Goal: Task Accomplishment & Management: Complete application form

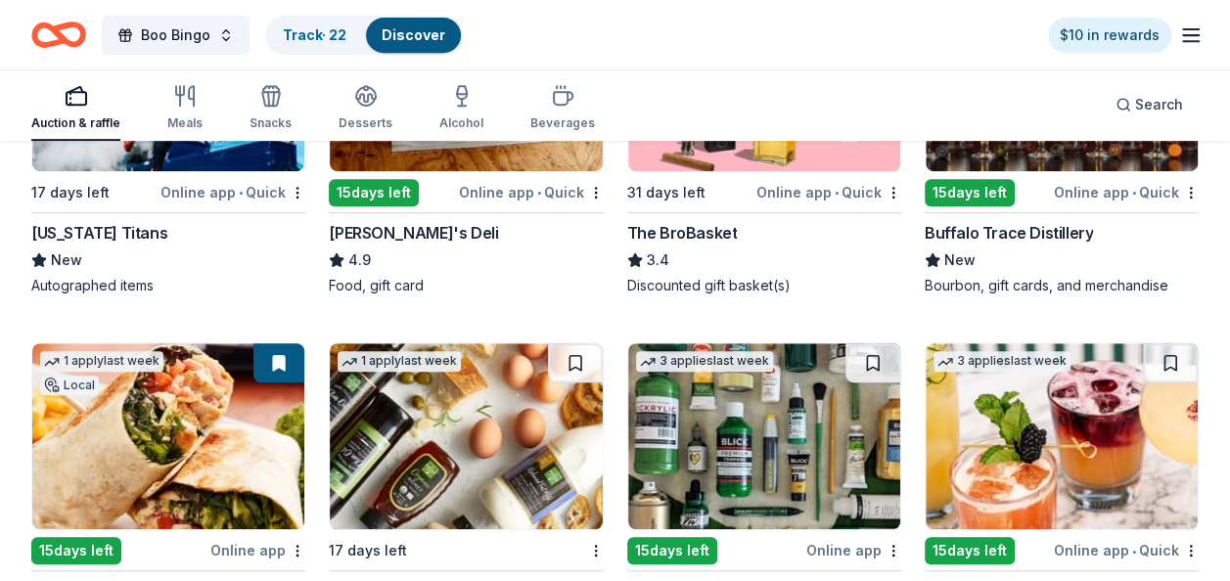
scroll to position [4121, 0]
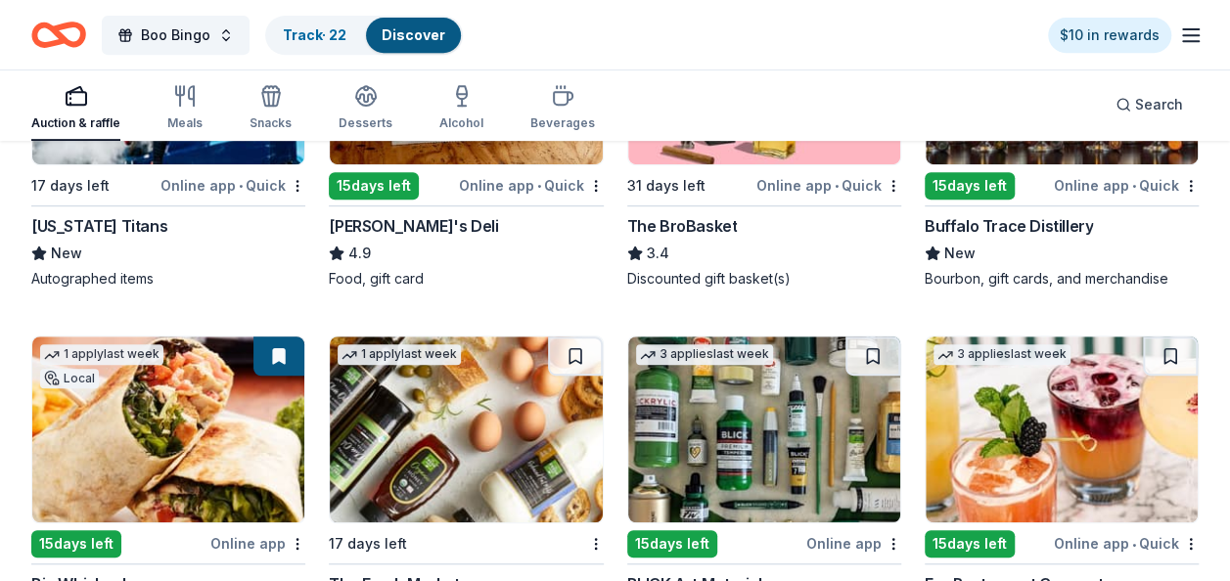
click at [1043, 214] on div "Buffalo Trace Distillery" at bounding box center [1009, 225] width 168 height 23
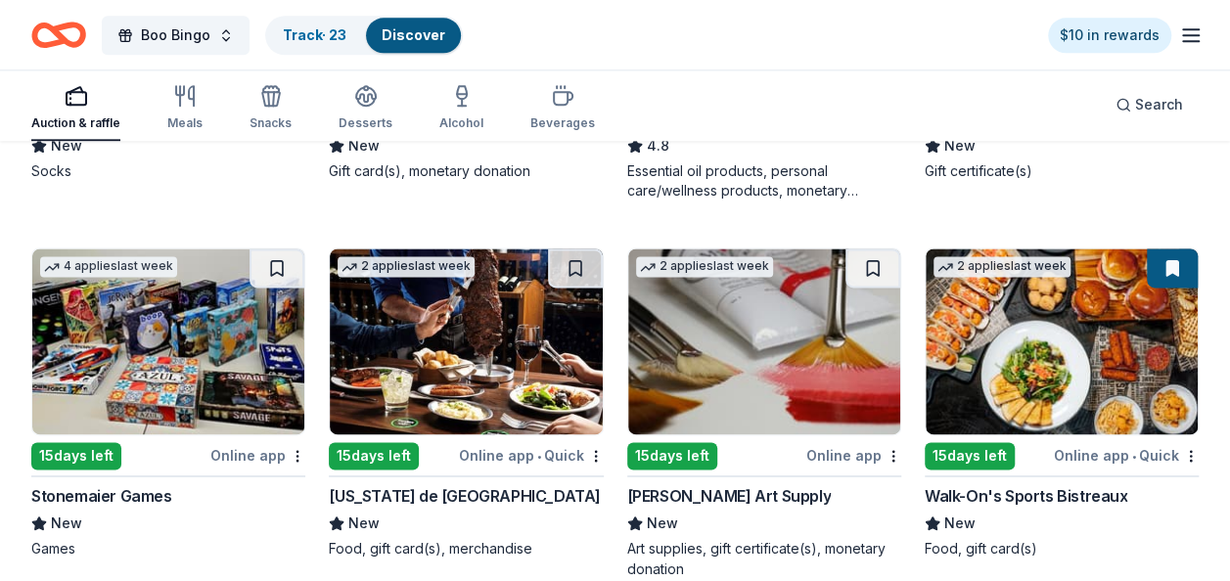
scroll to position [4905, 0]
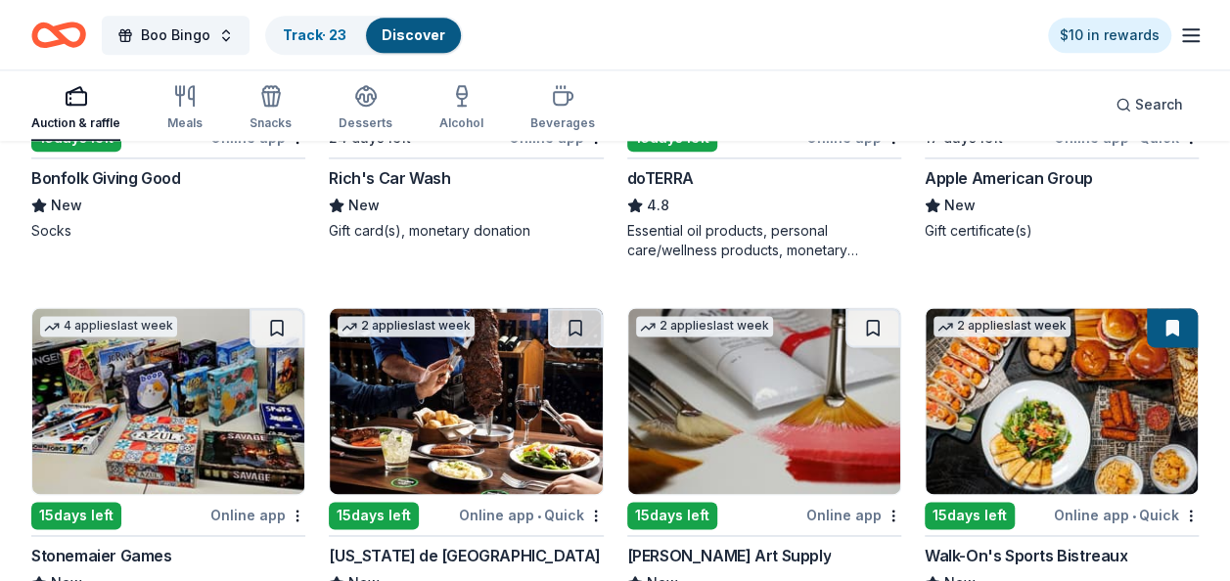
click at [418, 544] on div "[US_STATE] de [GEOGRAPHIC_DATA]" at bounding box center [465, 555] width 272 height 23
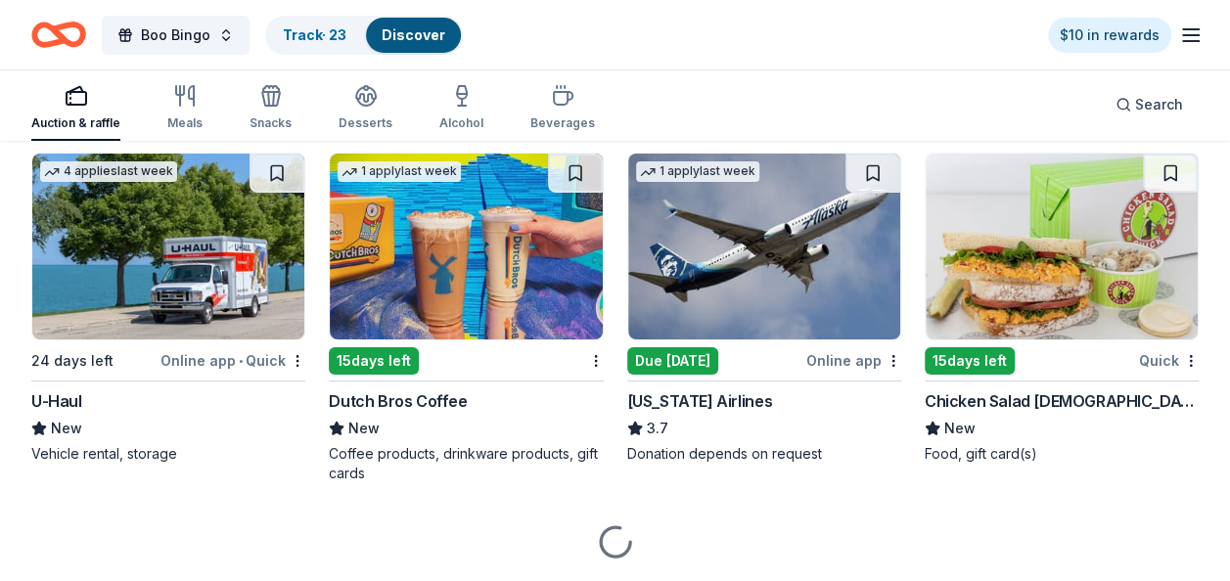
scroll to position [7315, 0]
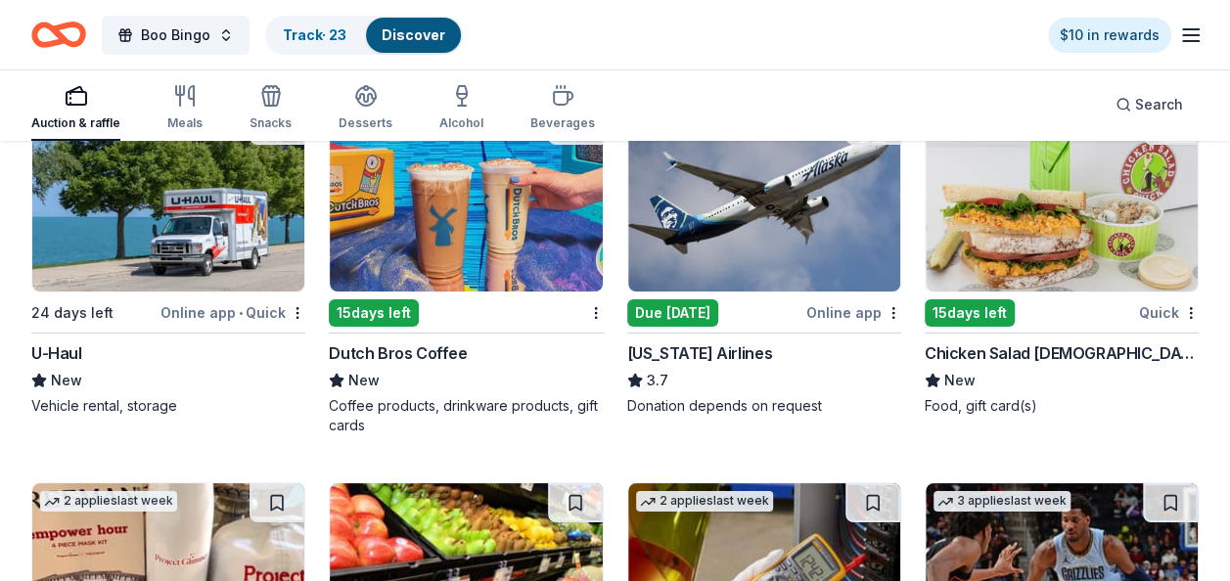
click at [1047, 246] on img at bounding box center [1062, 199] width 272 height 186
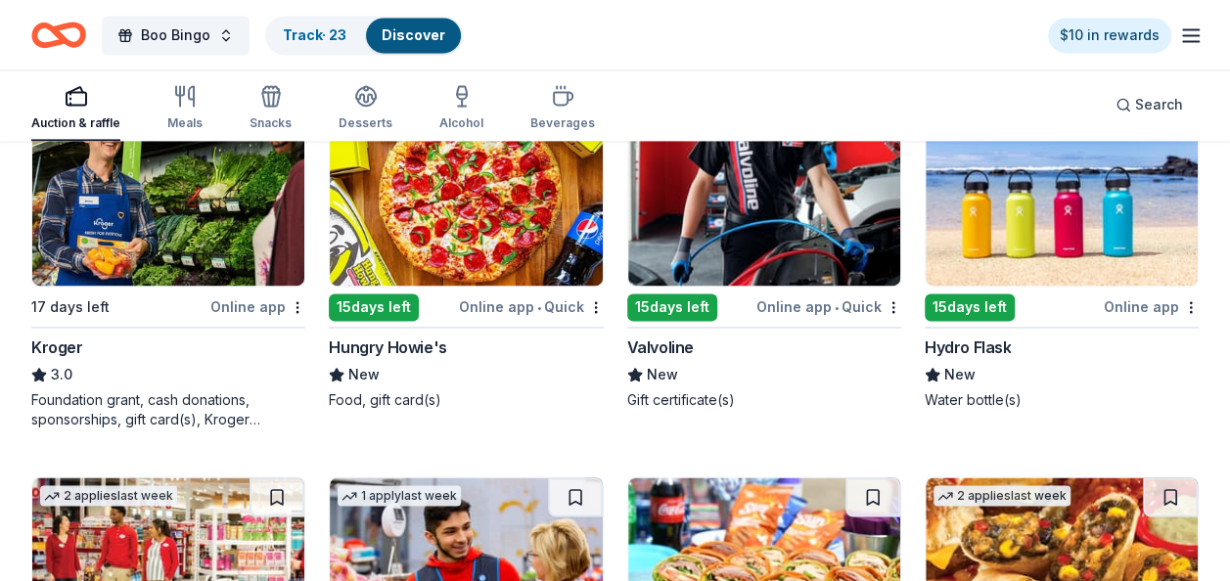
scroll to position [8804, 0]
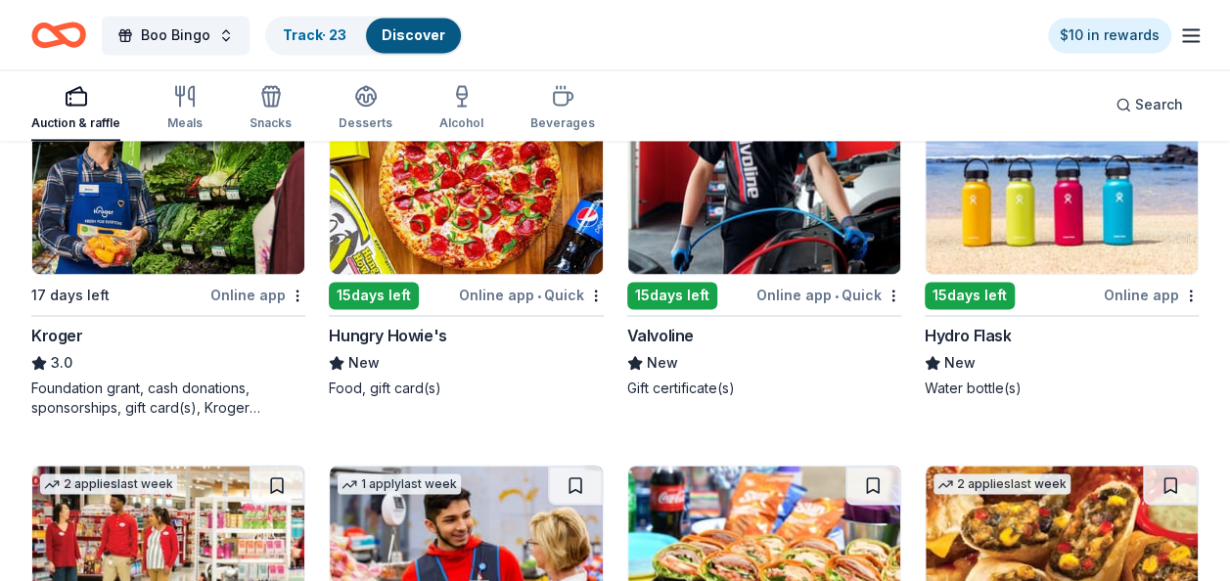
click at [239, 209] on img at bounding box center [168, 181] width 272 height 186
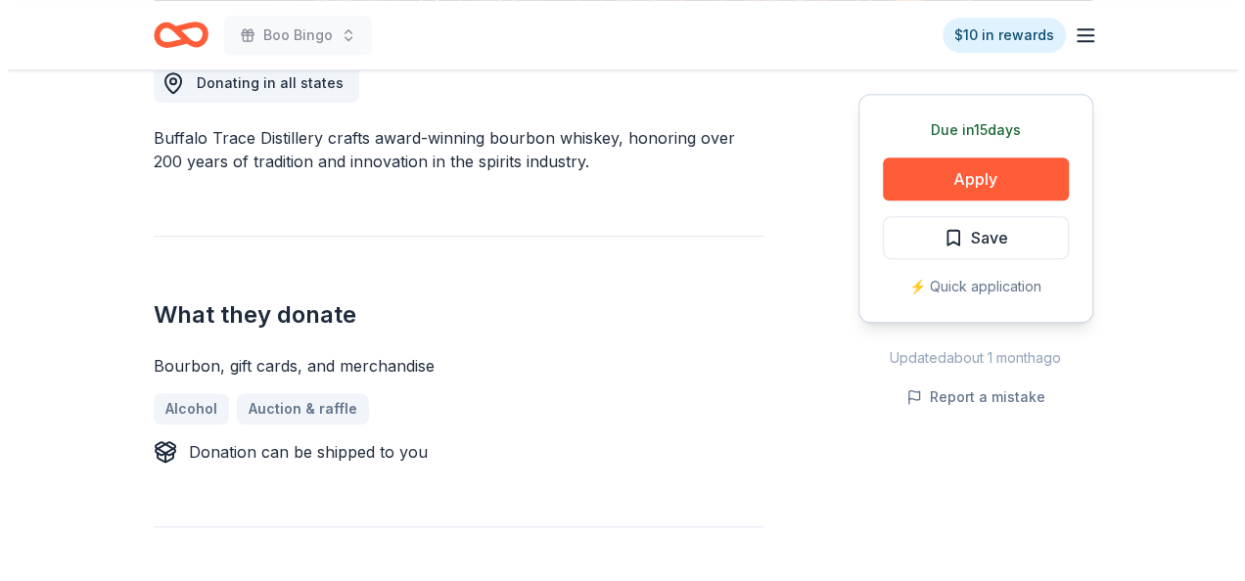
scroll to position [550, 0]
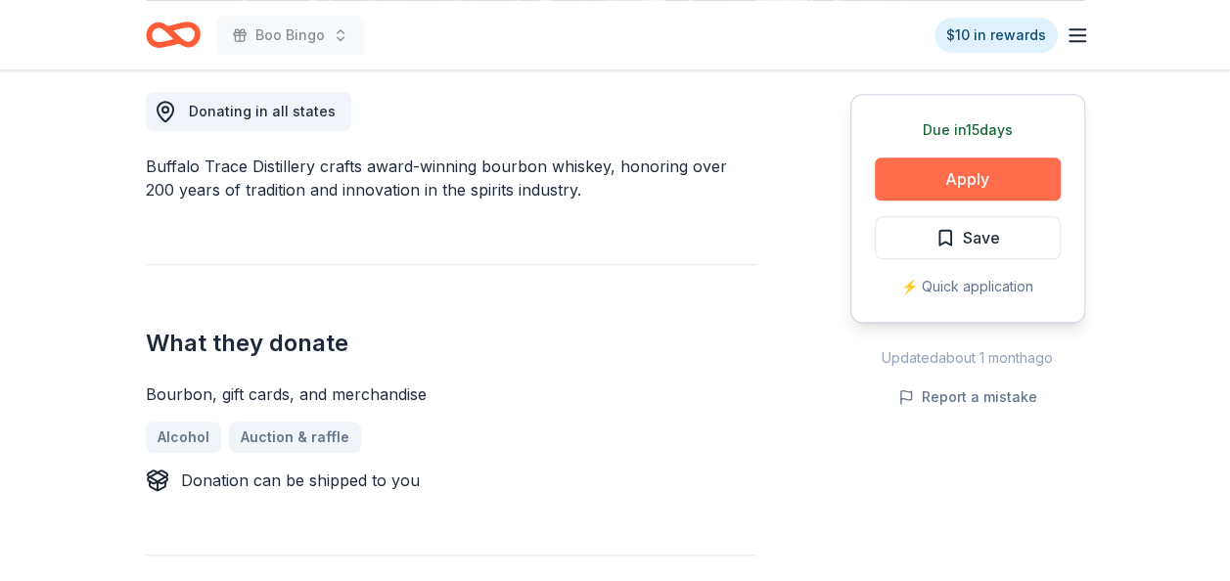
click at [985, 176] on button "Apply" at bounding box center [968, 179] width 186 height 43
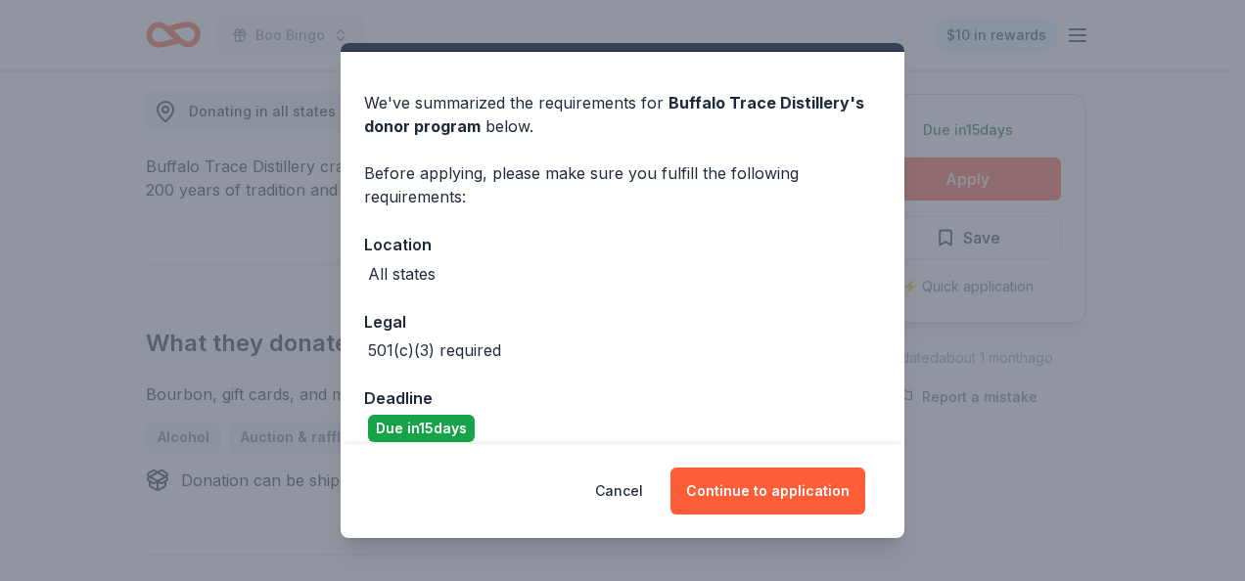
scroll to position [69, 0]
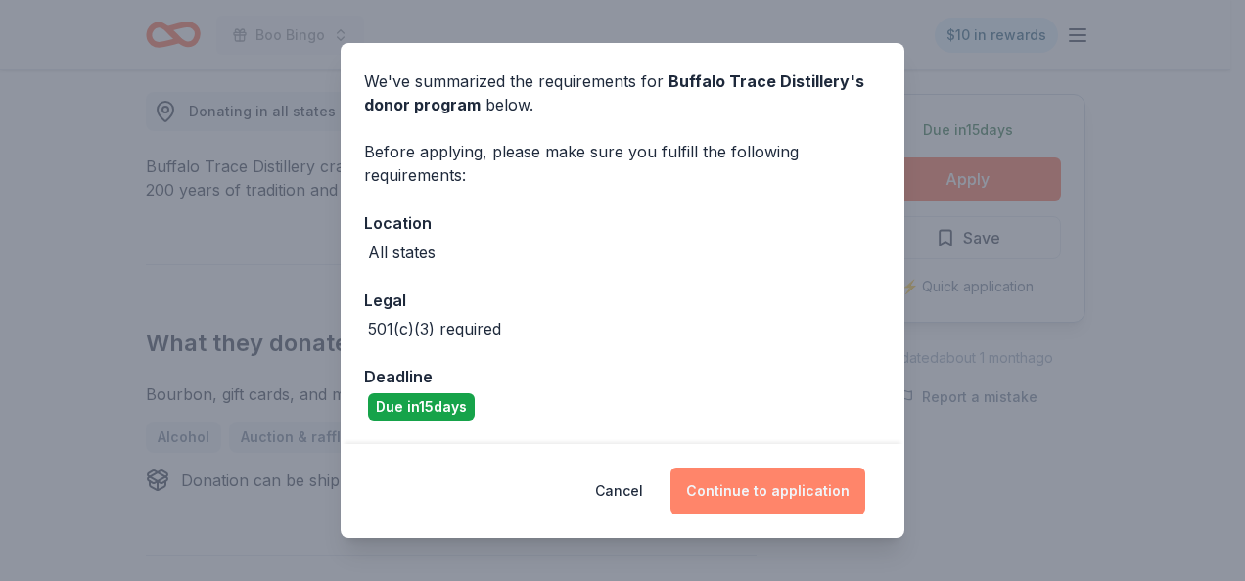
click at [772, 495] on button "Continue to application" at bounding box center [767, 491] width 195 height 47
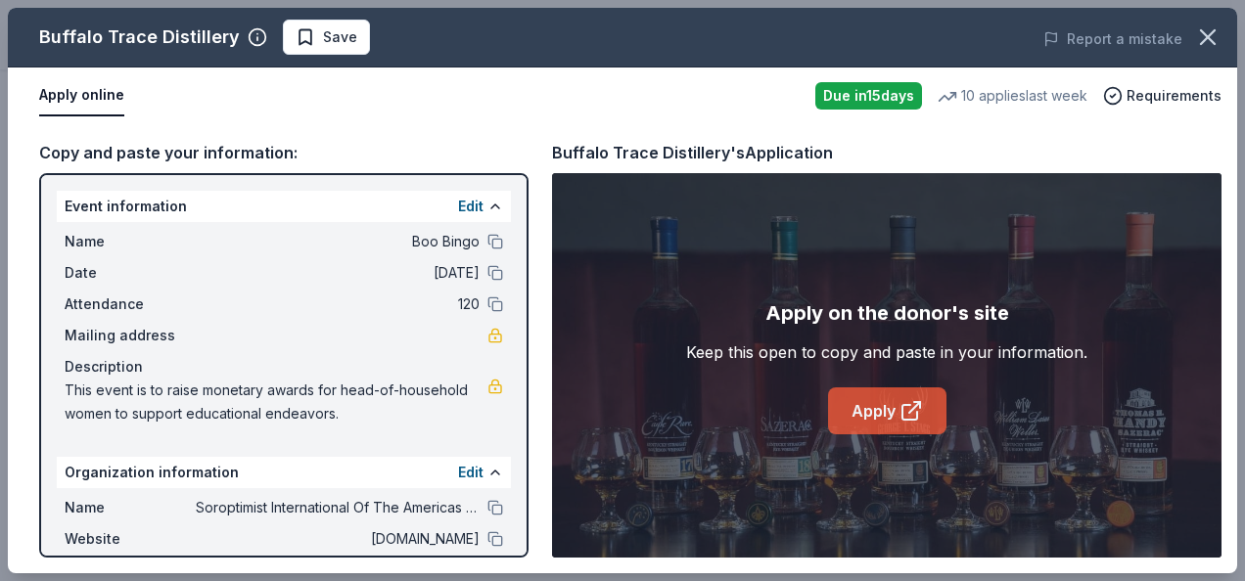
click at [894, 417] on link "Apply" at bounding box center [887, 411] width 118 height 47
click at [307, 23] on button "Save" at bounding box center [326, 37] width 87 height 35
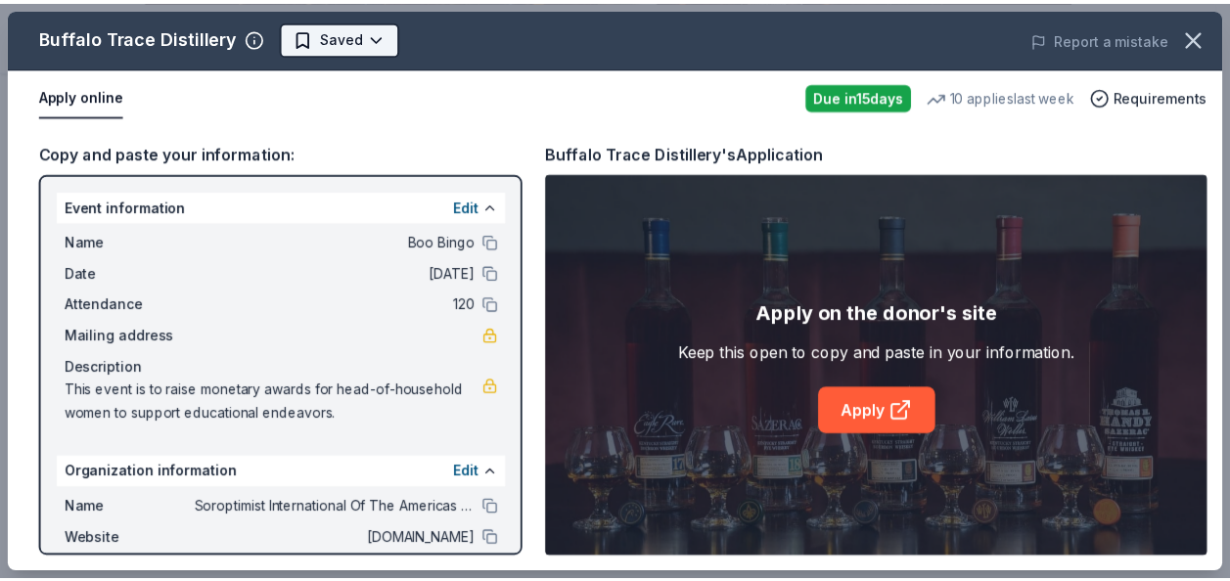
scroll to position [0, 0]
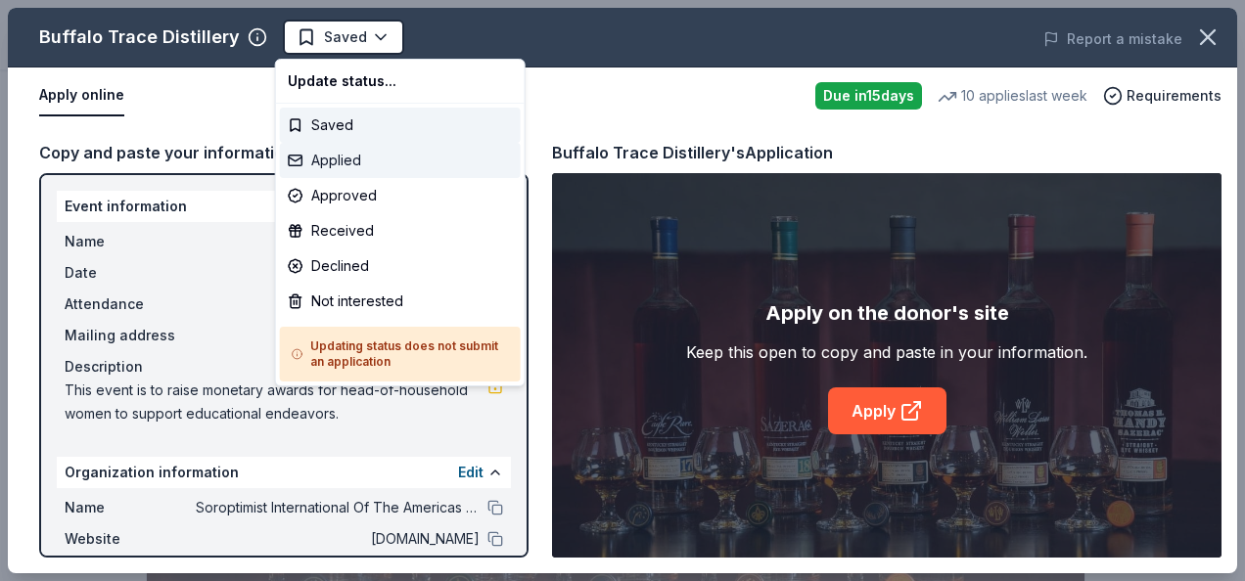
click at [332, 158] on div "Applied" at bounding box center [400, 160] width 241 height 35
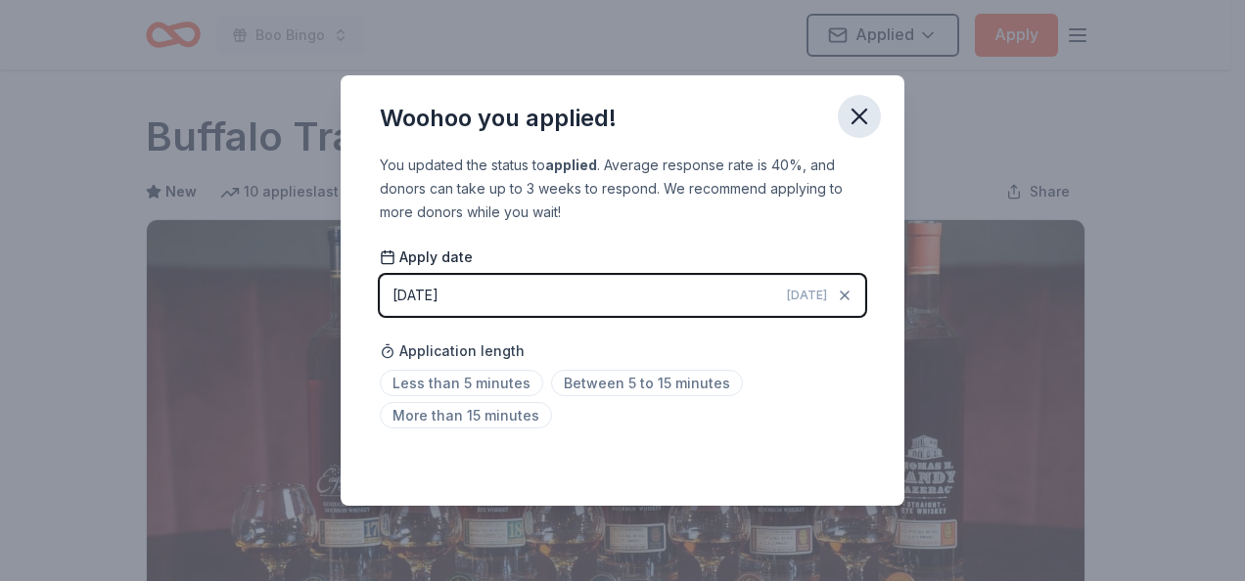
click at [862, 116] on icon "button" at bounding box center [858, 116] width 27 height 27
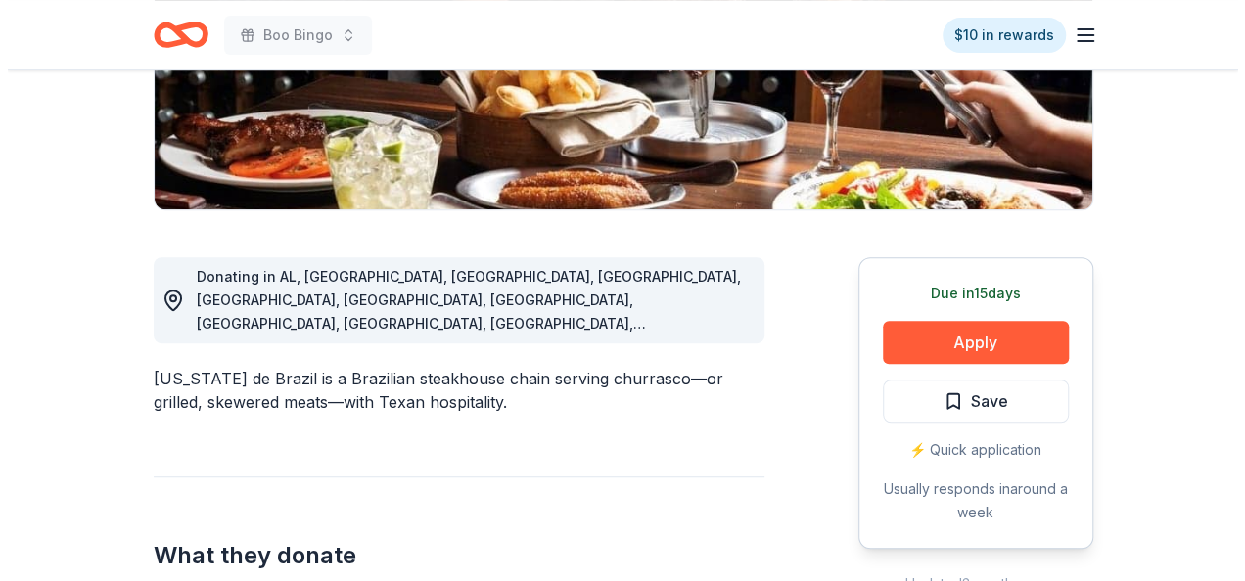
scroll to position [413, 0]
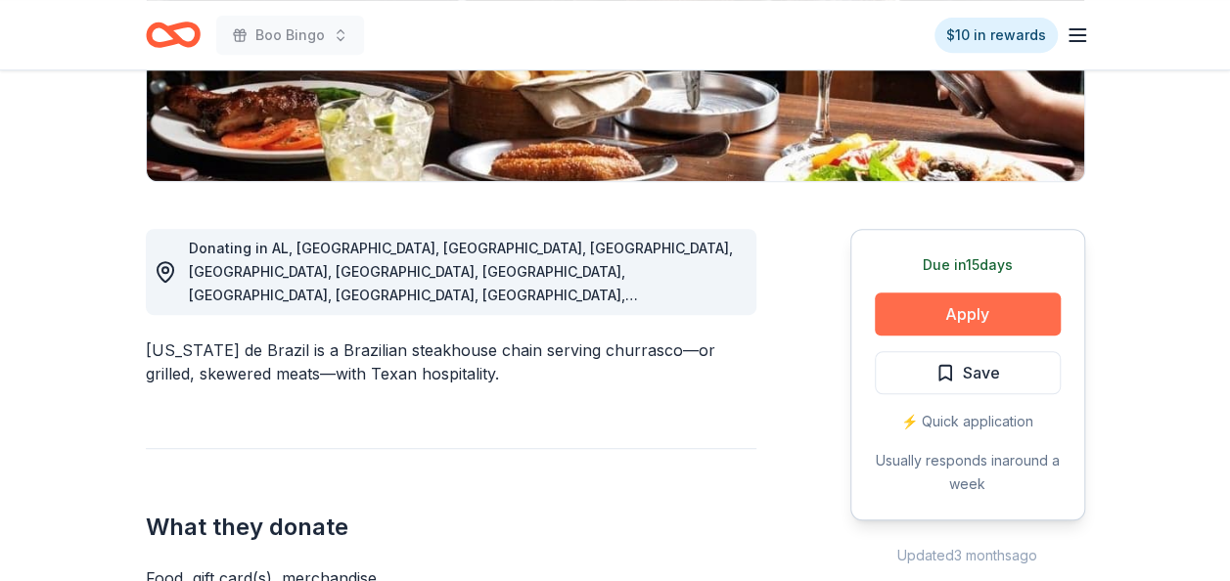
click at [976, 321] on button "Apply" at bounding box center [968, 314] width 186 height 43
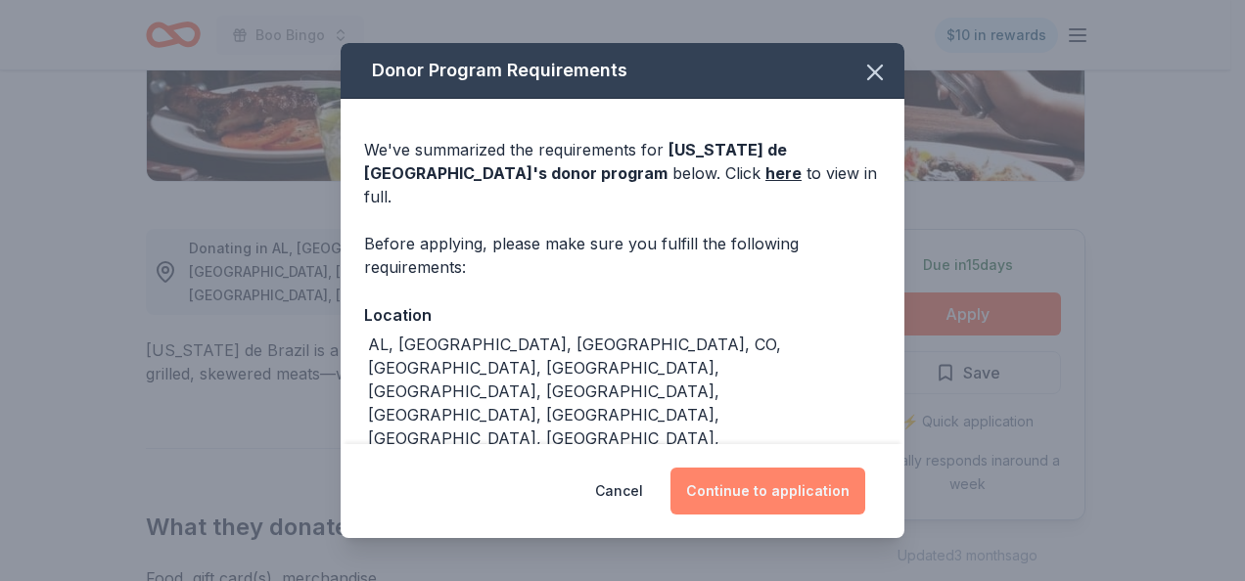
click at [789, 486] on button "Continue to application" at bounding box center [767, 491] width 195 height 47
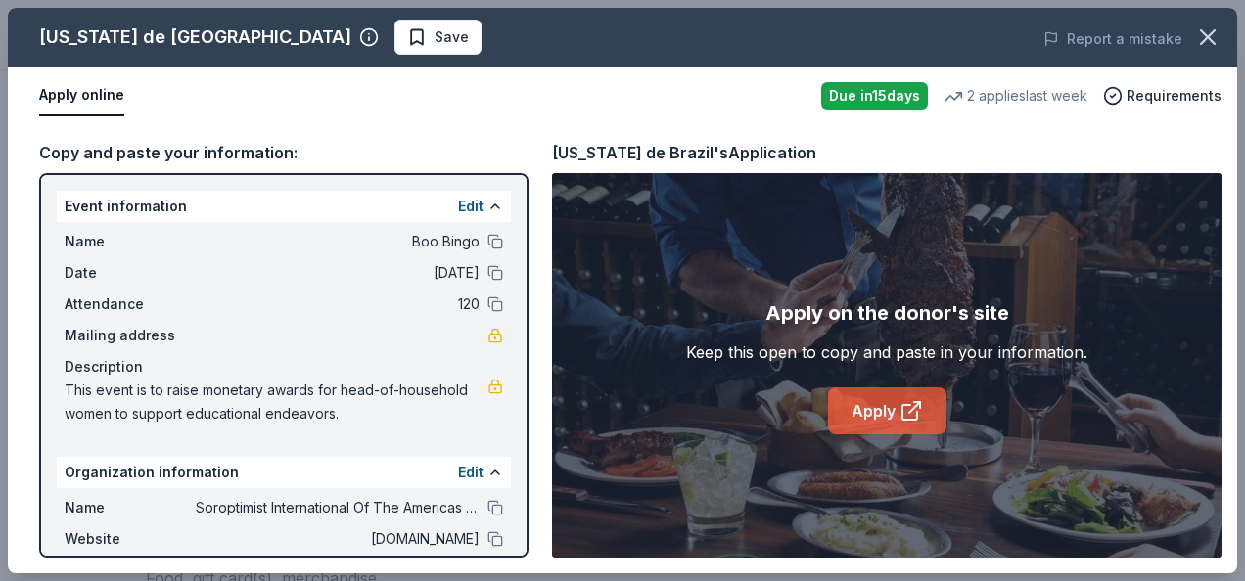
click at [879, 412] on link "Apply" at bounding box center [887, 411] width 118 height 47
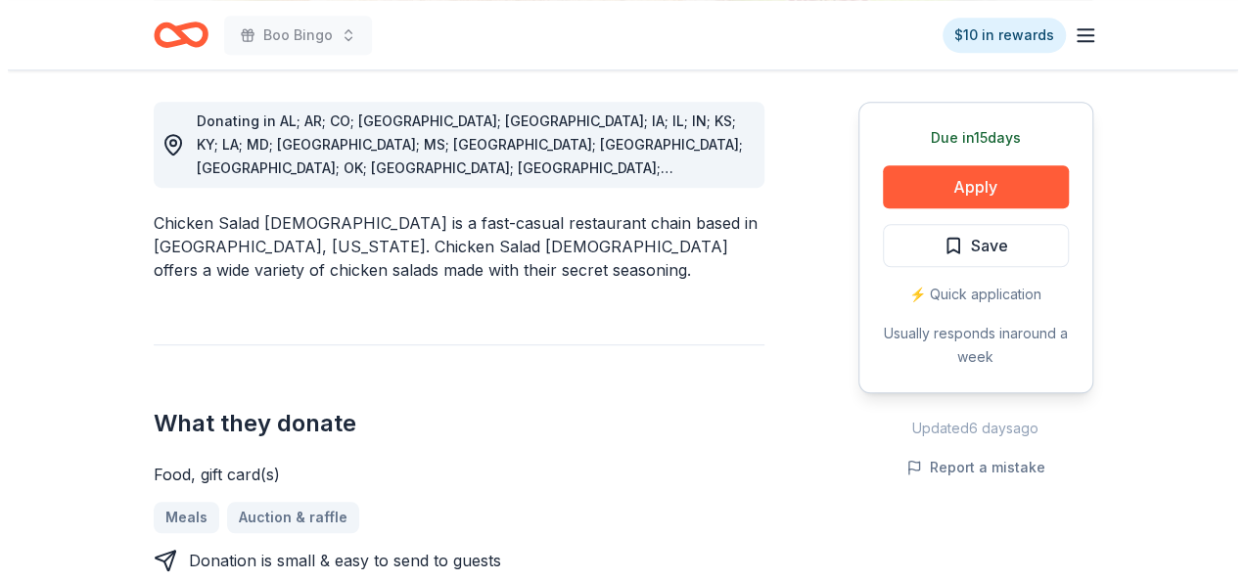
scroll to position [548, 0]
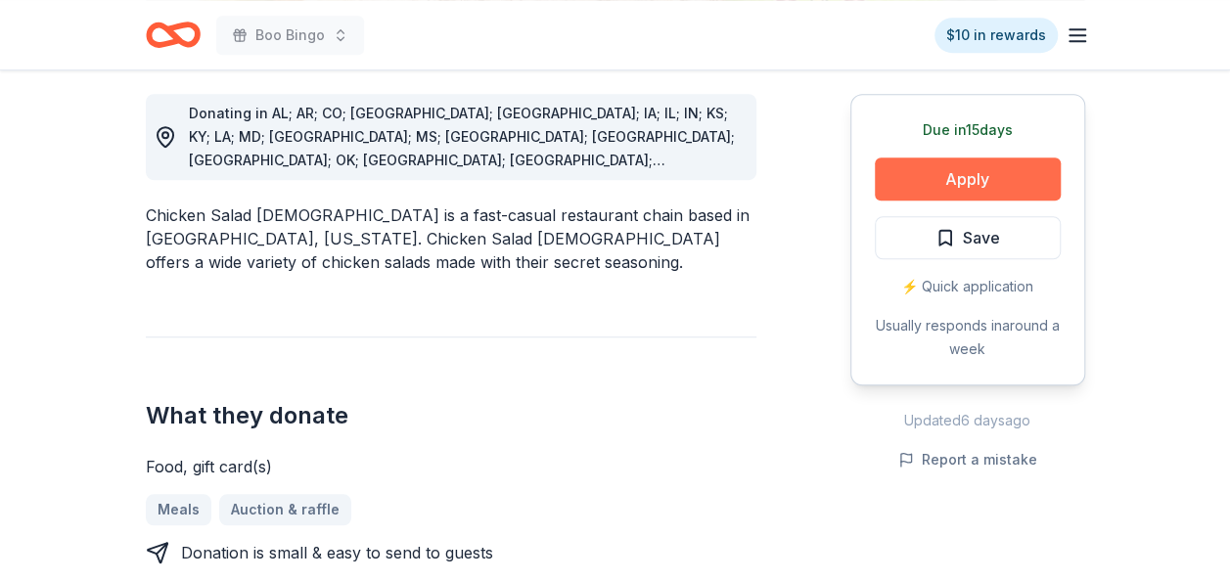
click at [1006, 177] on button "Apply" at bounding box center [968, 179] width 186 height 43
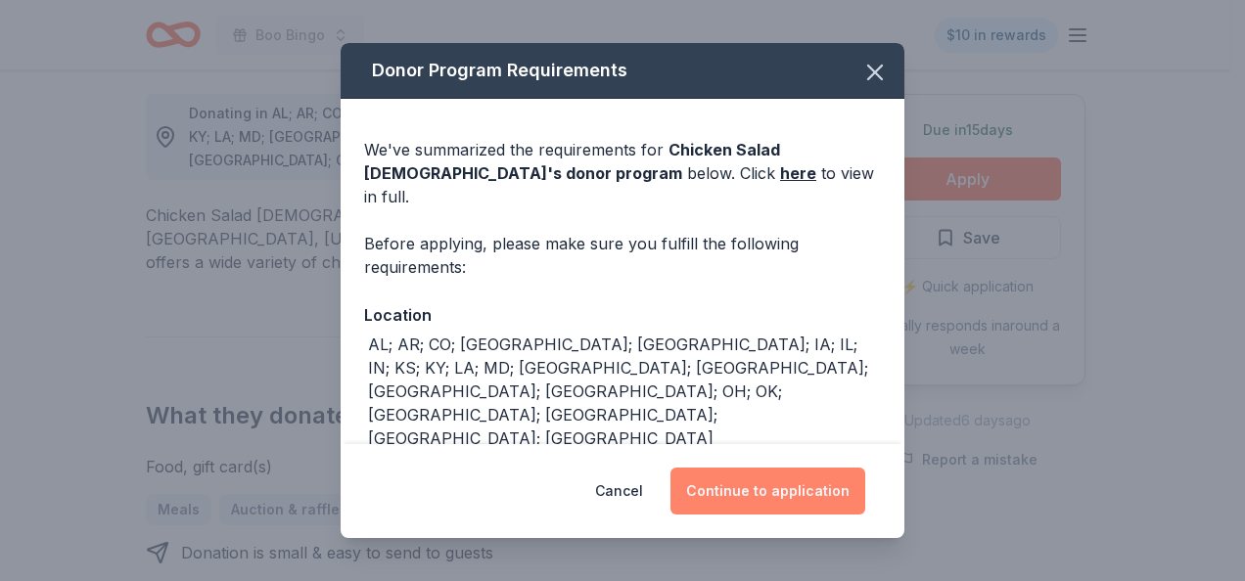
click at [771, 491] on button "Continue to application" at bounding box center [767, 491] width 195 height 47
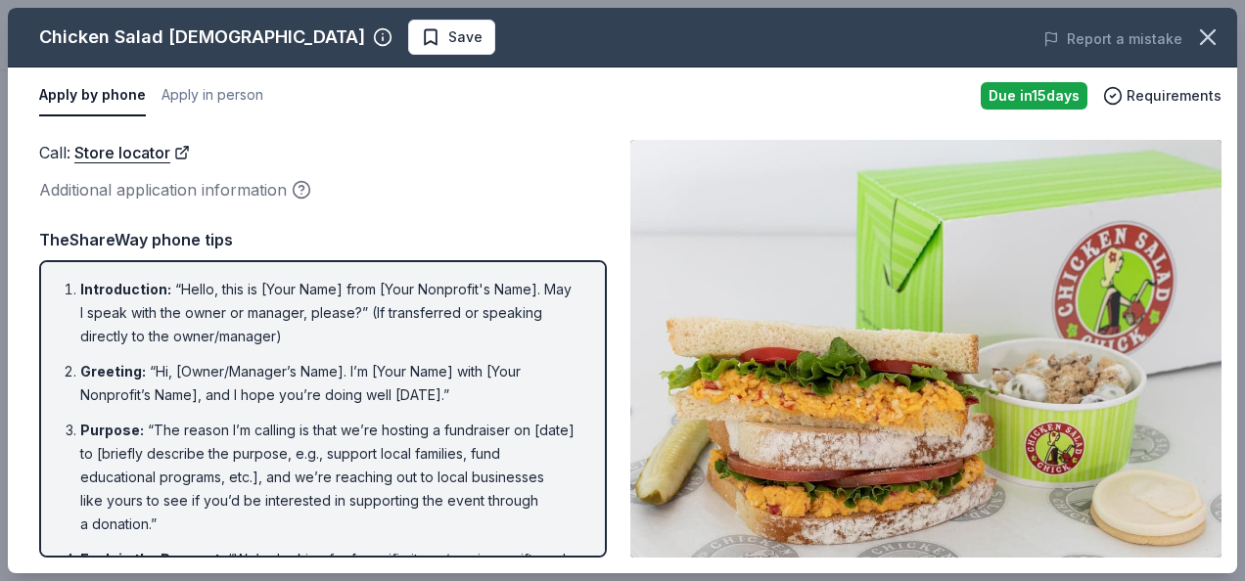
drag, startPoint x: 1238, startPoint y: 251, endPoint x: 1237, endPoint y: 327, distance: 76.3
click at [1229, 327] on div "Chicken Salad Chick Save Report a mistake Apply by phone Apply in person Due in…" at bounding box center [622, 290] width 1245 height 581
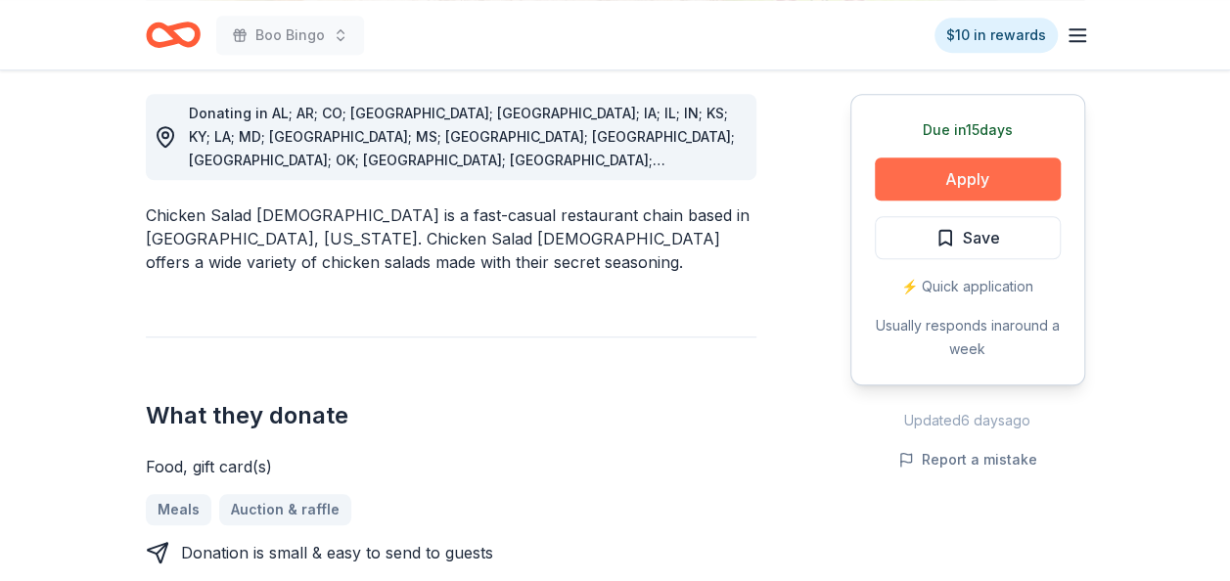
click at [983, 192] on button "Apply" at bounding box center [968, 179] width 186 height 43
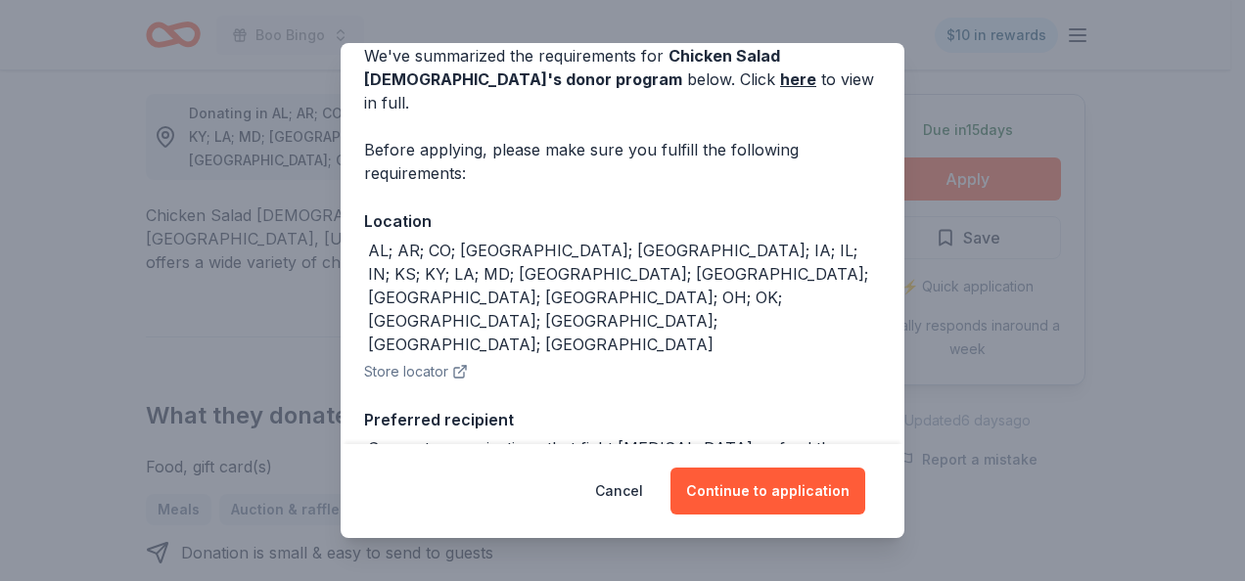
scroll to position [119, 0]
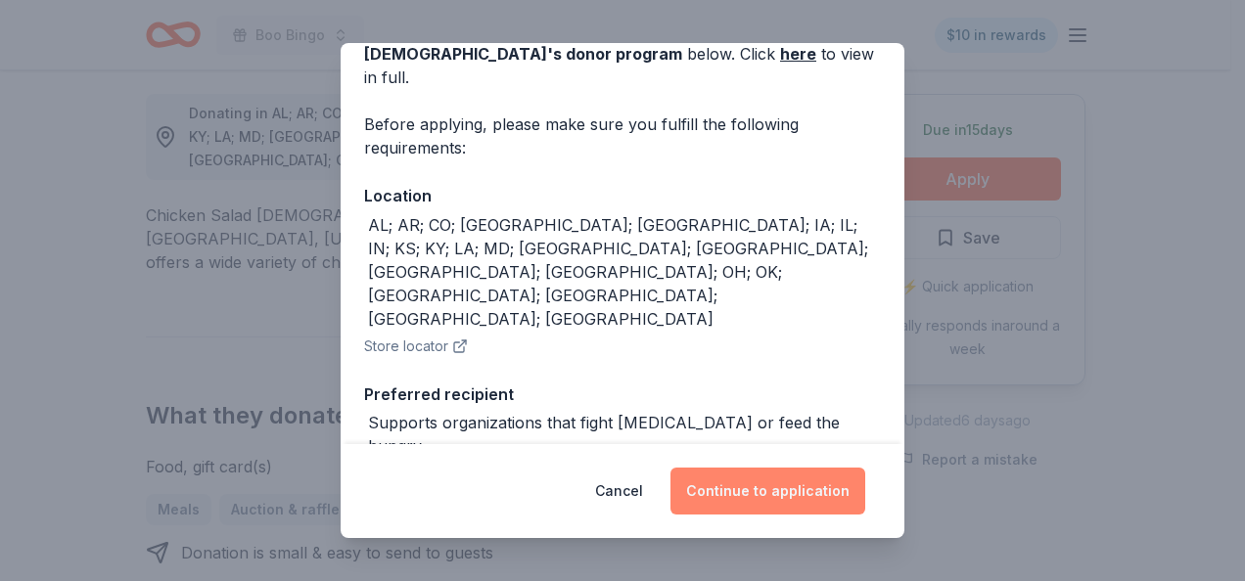
click at [752, 485] on button "Continue to application" at bounding box center [767, 491] width 195 height 47
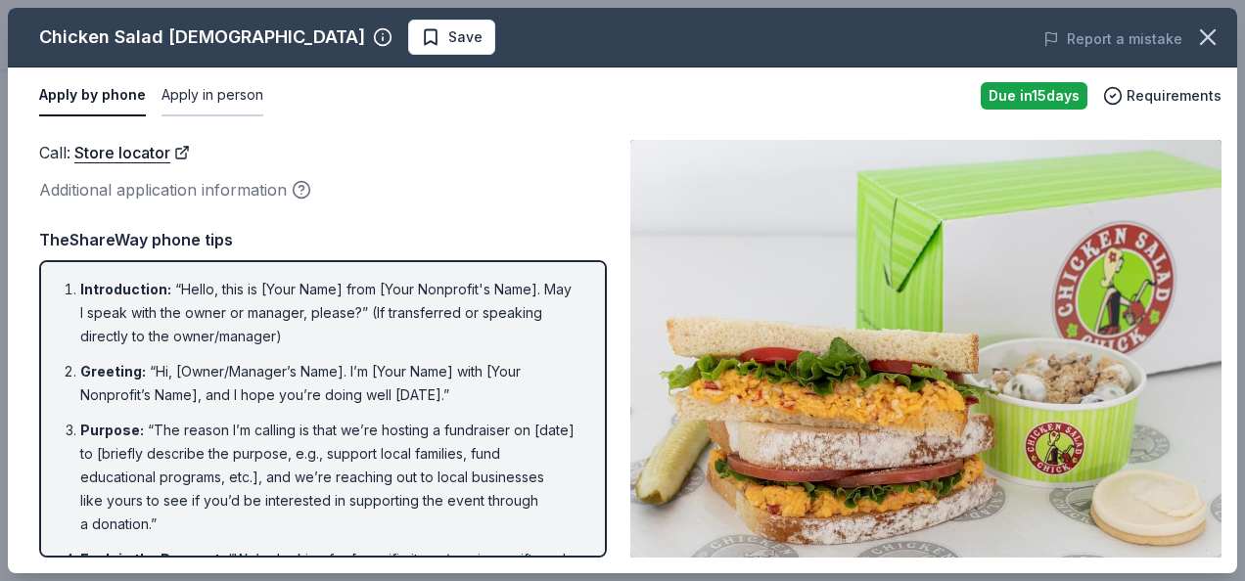
click at [206, 94] on button "Apply in person" at bounding box center [212, 95] width 102 height 41
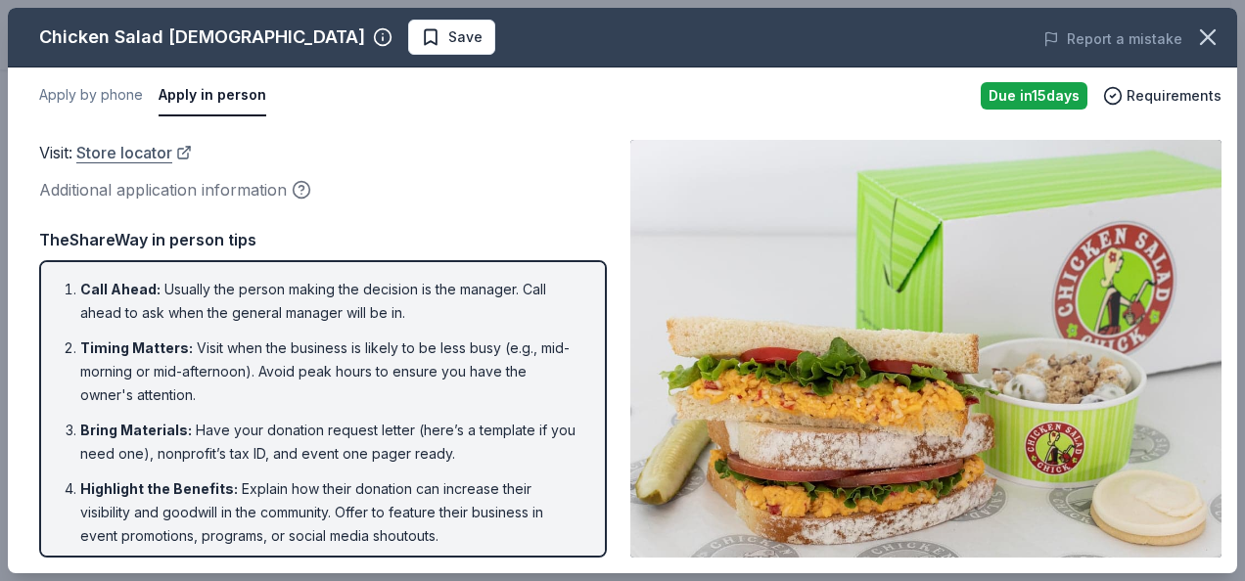
click at [103, 157] on link "Store locator" at bounding box center [133, 152] width 115 height 25
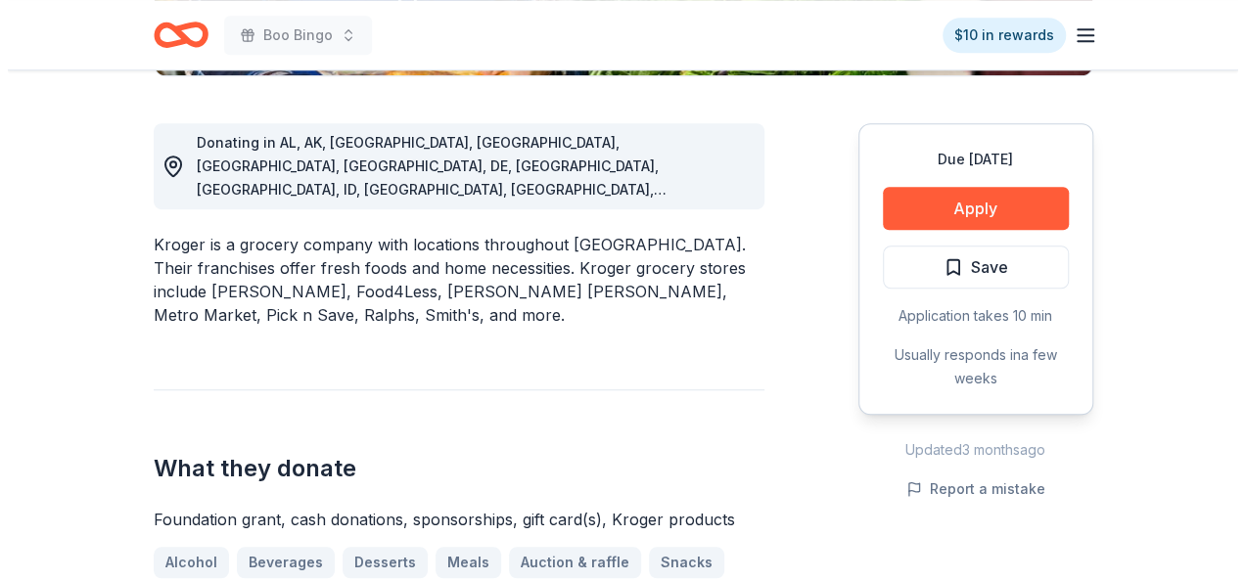
scroll to position [523, 0]
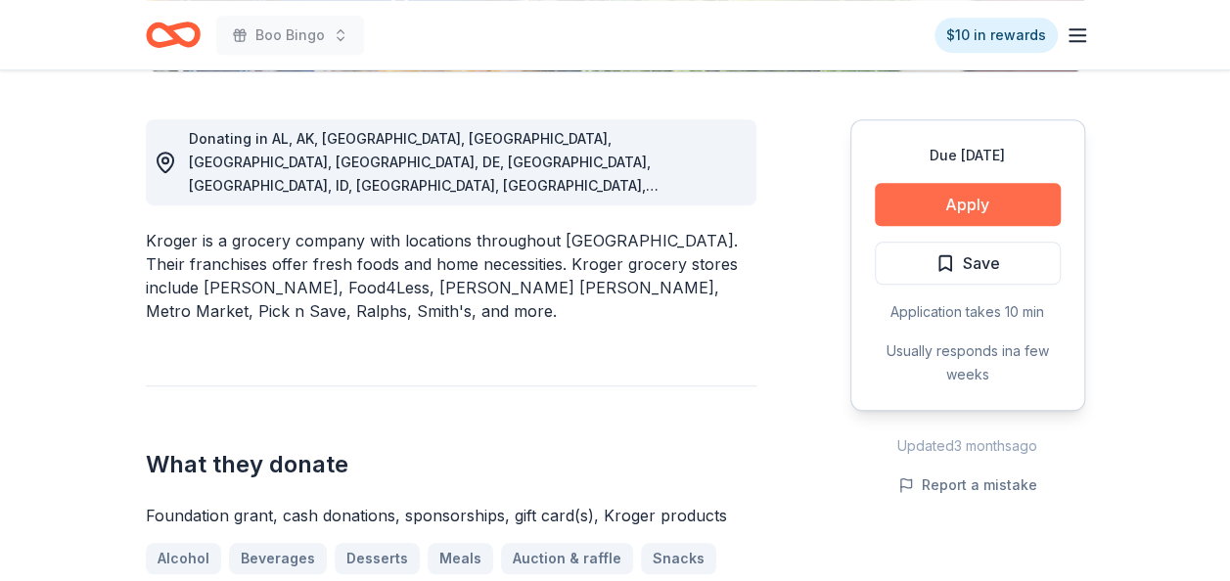
click at [1002, 196] on button "Apply" at bounding box center [968, 204] width 186 height 43
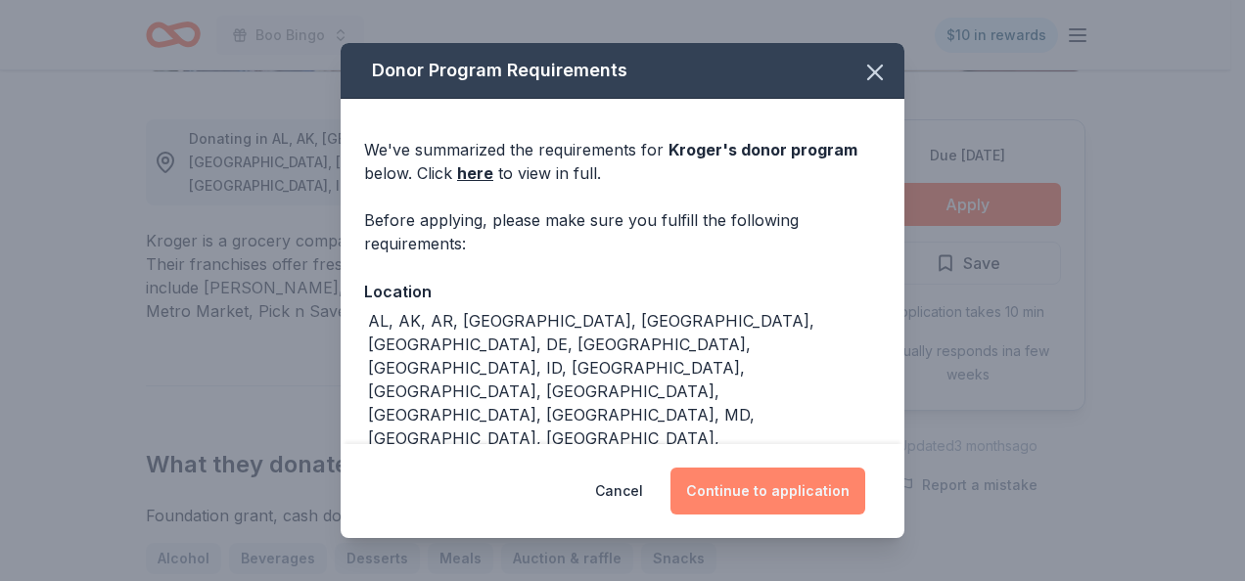
click at [742, 487] on button "Continue to application" at bounding box center [767, 491] width 195 height 47
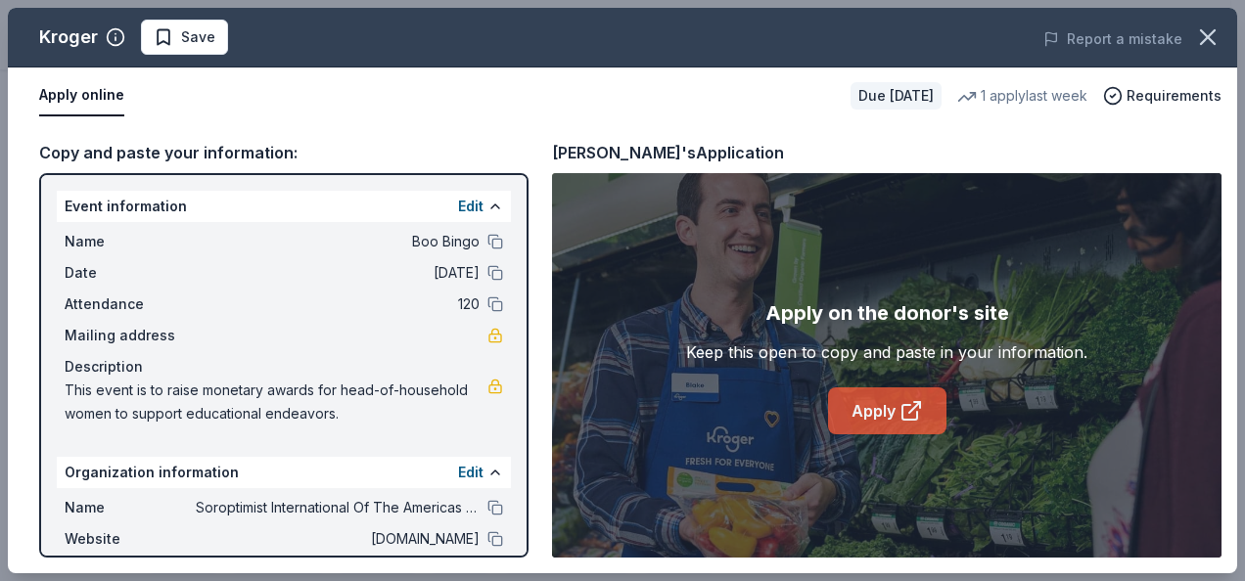
click at [896, 408] on link "Apply" at bounding box center [887, 411] width 118 height 47
